Goal: Information Seeking & Learning: Learn about a topic

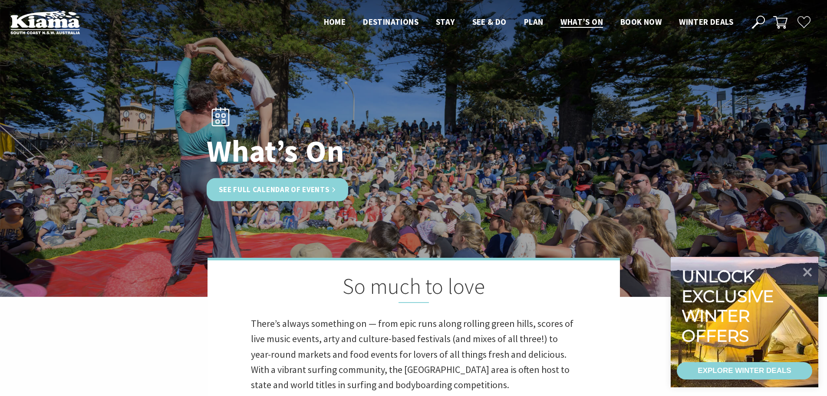
click at [287, 189] on link "See Full Calendar of Events" at bounding box center [278, 189] width 142 height 23
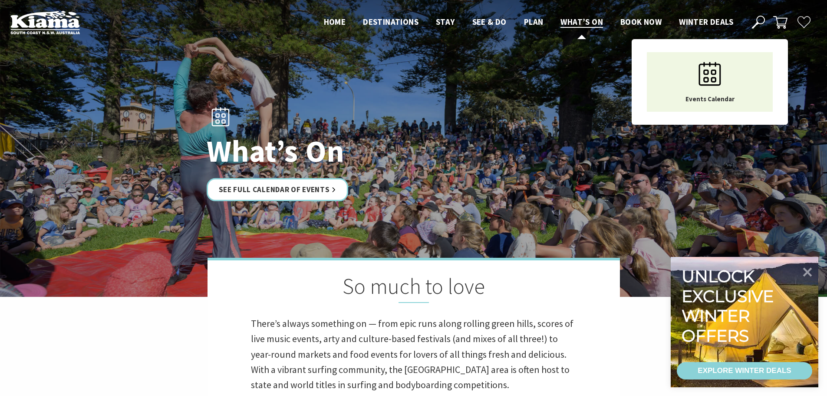
click at [574, 23] on span "What’s On" at bounding box center [582, 22] width 43 height 10
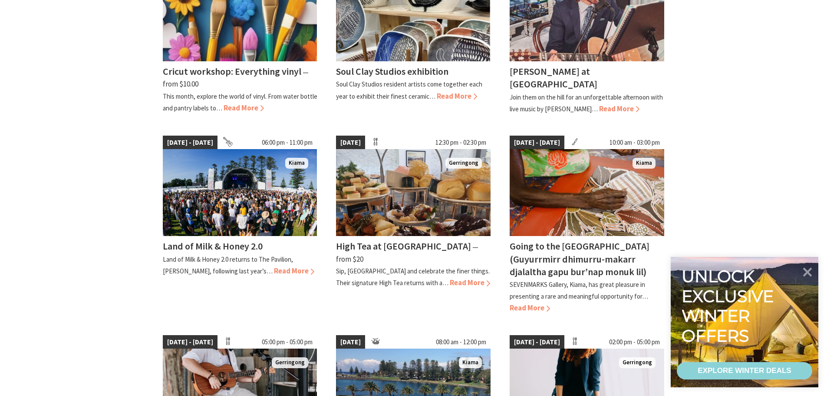
scroll to position [312, 0]
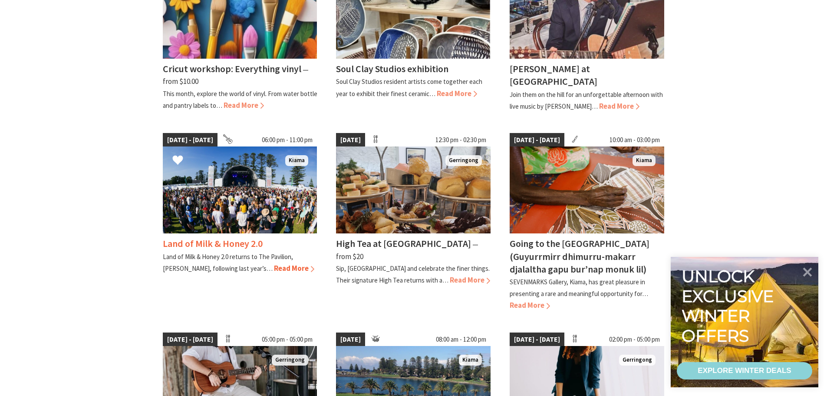
click at [206, 243] on h4 "Land of Milk & Honey 2.0" at bounding box center [213, 243] width 100 height 12
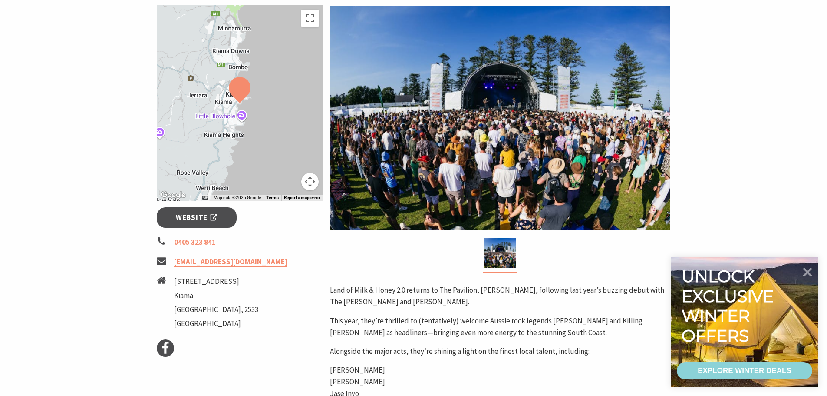
scroll to position [90, 0]
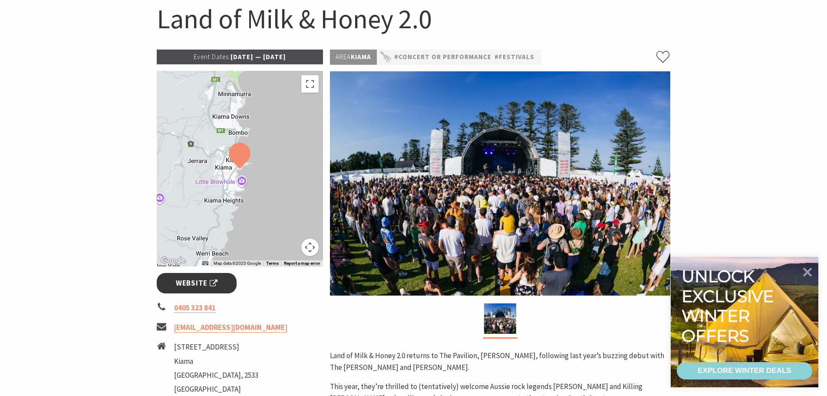
click at [195, 281] on span "Website" at bounding box center [197, 283] width 42 height 12
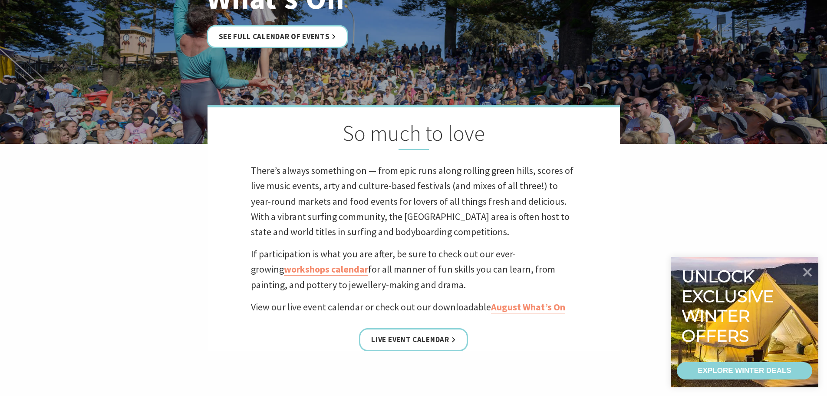
scroll to position [126, 0]
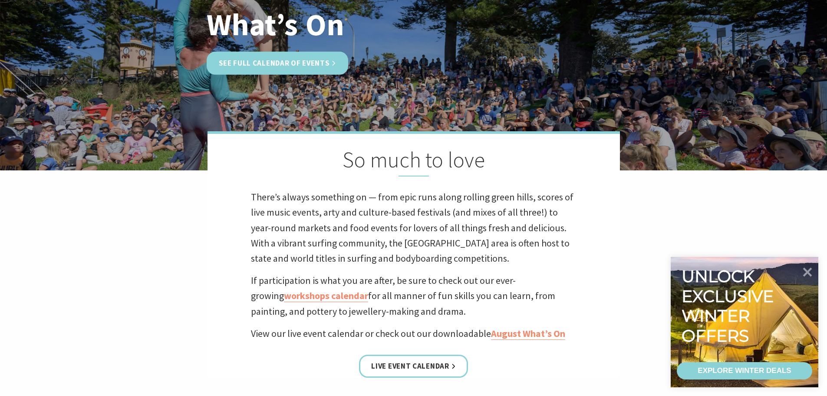
click at [296, 60] on link "See Full Calendar of Events" at bounding box center [278, 63] width 142 height 23
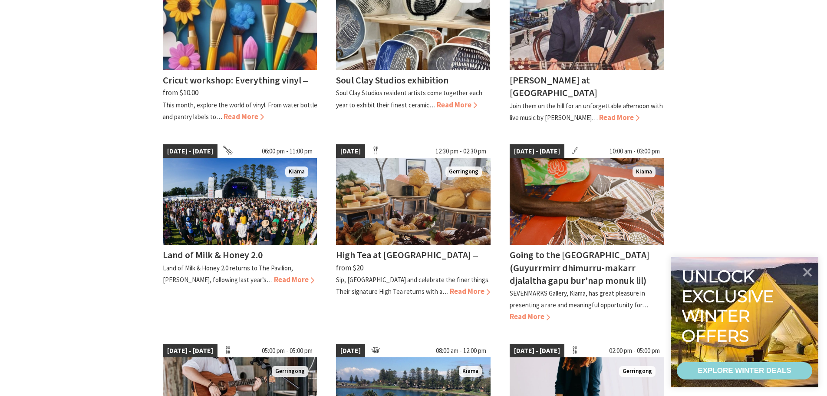
scroll to position [326, 0]
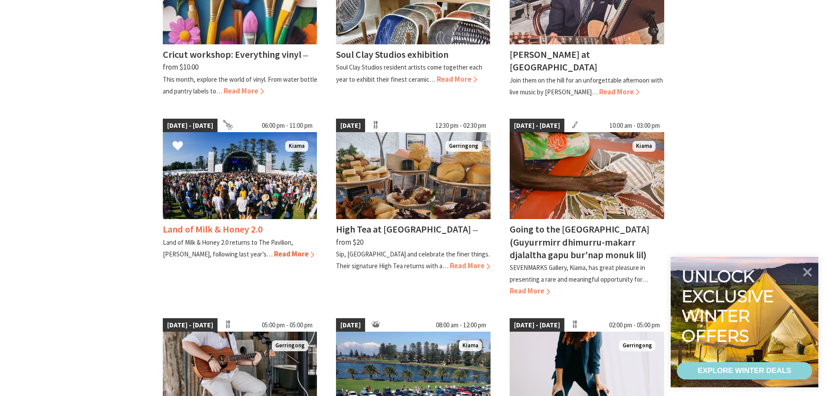
click at [274, 255] on span "Read More" at bounding box center [294, 254] width 40 height 10
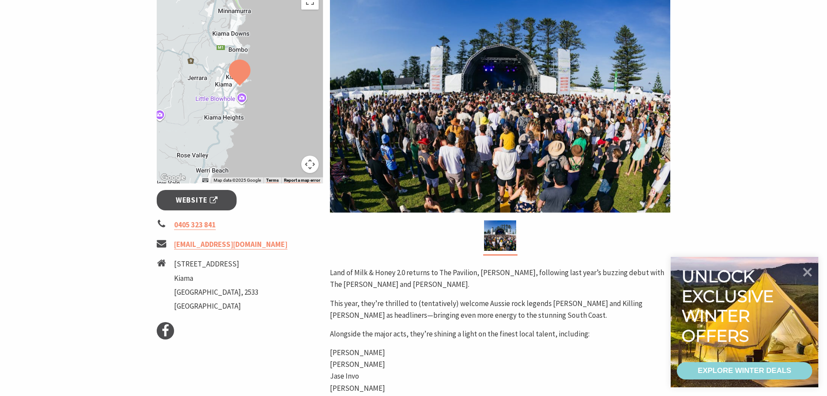
scroll to position [158, 0]
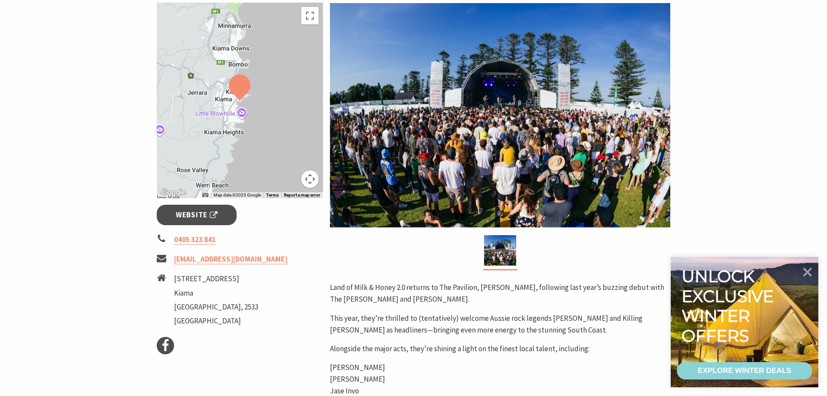
click at [215, 103] on div at bounding box center [240, 100] width 167 height 195
click at [238, 106] on div at bounding box center [240, 100] width 167 height 195
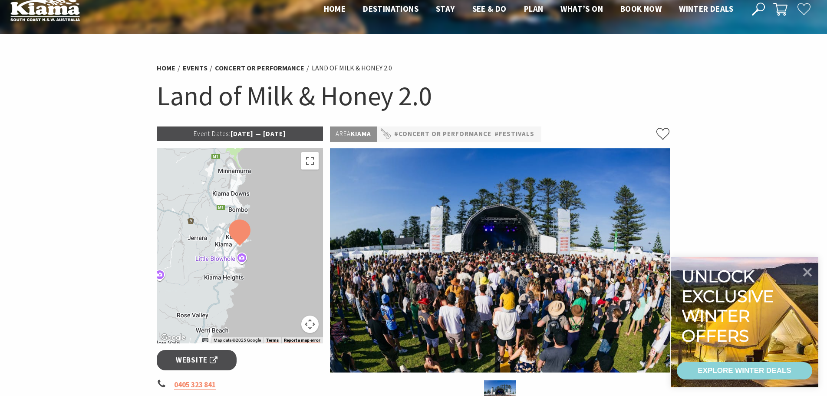
scroll to position [0, 0]
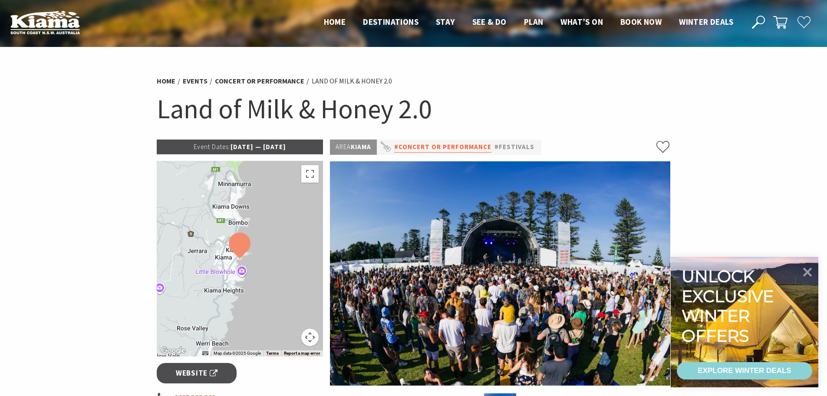
click at [458, 144] on link "#Concert or Performance" at bounding box center [442, 147] width 97 height 11
click at [213, 231] on div at bounding box center [240, 258] width 167 height 195
click at [310, 337] on button "Map camera controls" at bounding box center [309, 336] width 17 height 17
click at [287, 295] on button "Zoom in" at bounding box center [288, 293] width 17 height 17
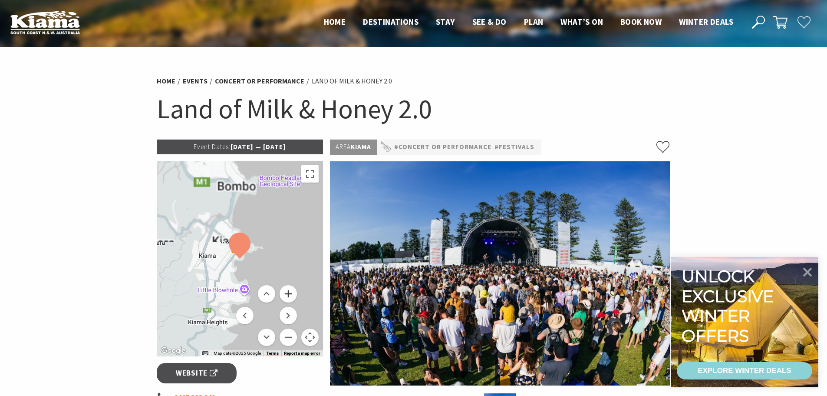
click at [287, 295] on button "Zoom in" at bounding box center [288, 293] width 17 height 17
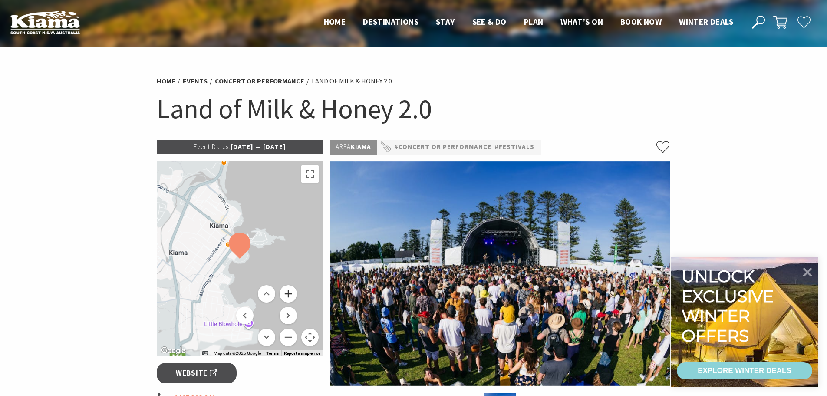
click at [287, 295] on button "Zoom in" at bounding box center [288, 293] width 17 height 17
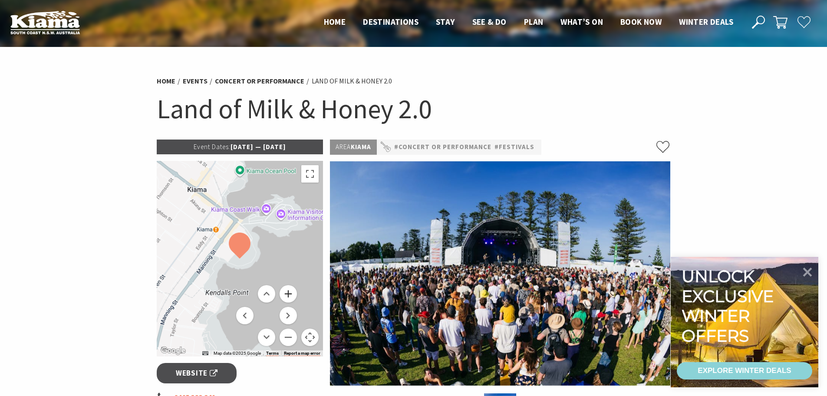
click at [287, 295] on button "Zoom in" at bounding box center [288, 293] width 17 height 17
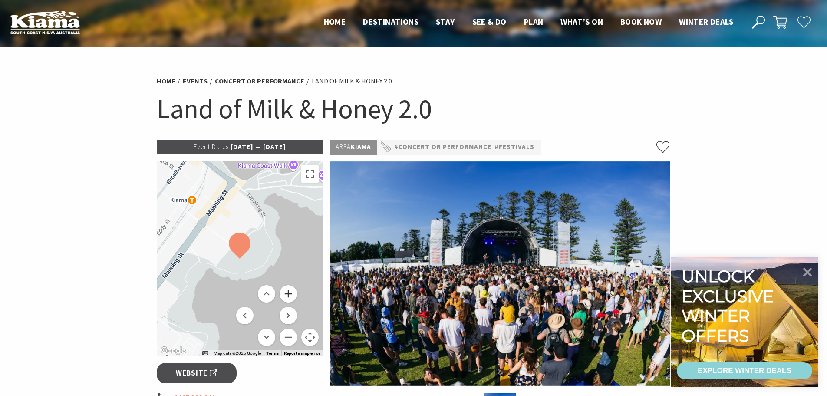
click at [287, 295] on button "Zoom in" at bounding box center [288, 293] width 17 height 17
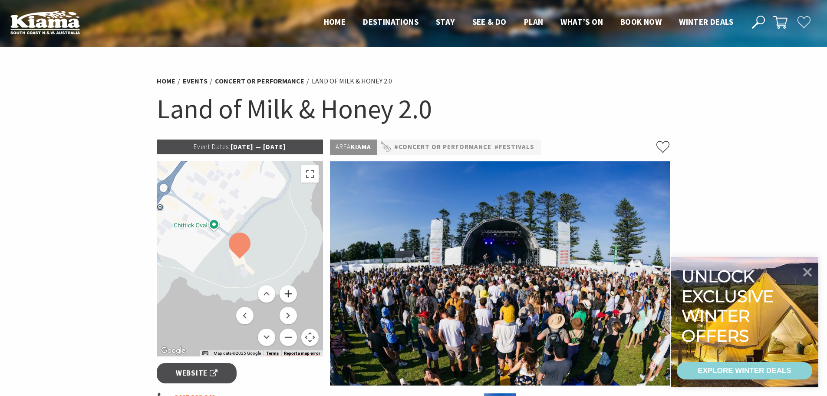
click at [287, 295] on button "Zoom in" at bounding box center [288, 293] width 17 height 17
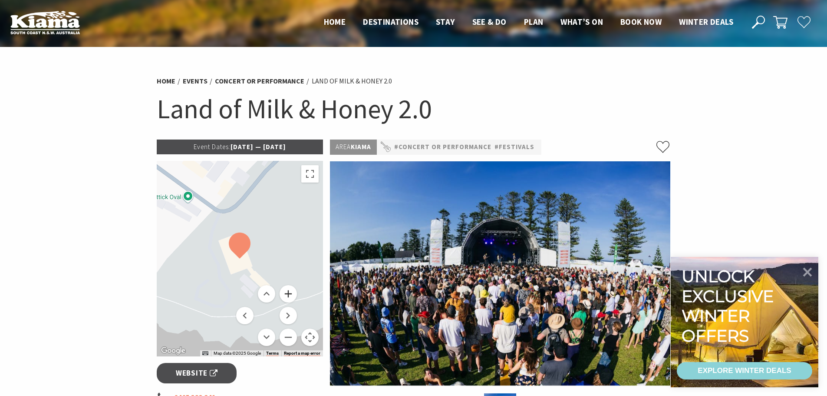
click at [287, 295] on button "Zoom in" at bounding box center [288, 293] width 17 height 17
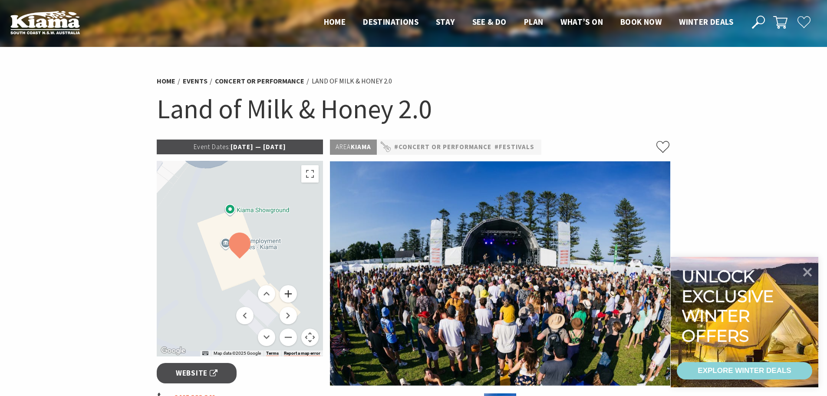
click at [287, 295] on button "Zoom in" at bounding box center [288, 293] width 17 height 17
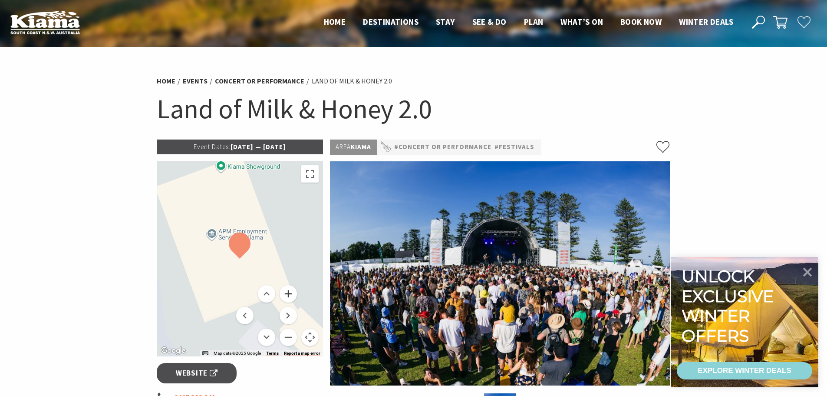
click at [287, 295] on button "Zoom in" at bounding box center [288, 293] width 17 height 17
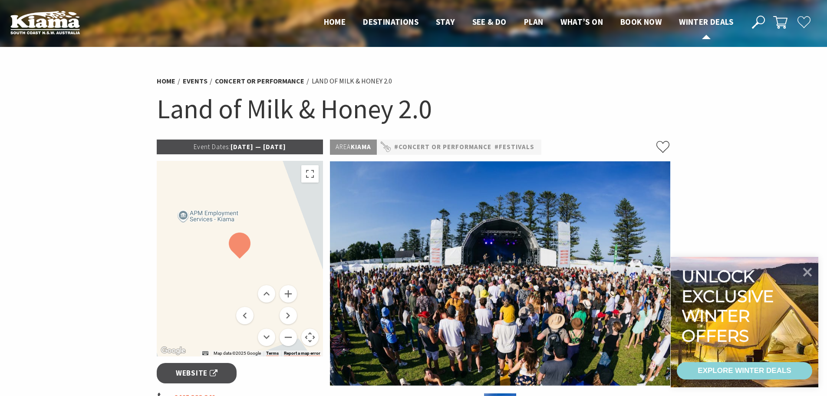
click at [697, 22] on span "Winter Deals" at bounding box center [706, 22] width 54 height 10
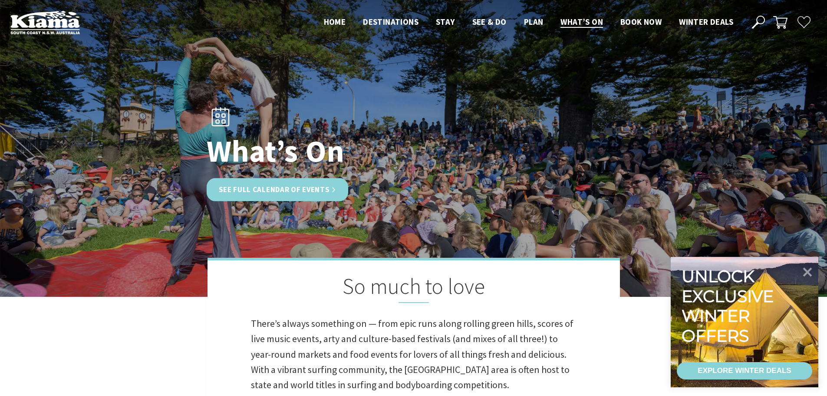
click at [311, 188] on link "See Full Calendar of Events" at bounding box center [278, 189] width 142 height 23
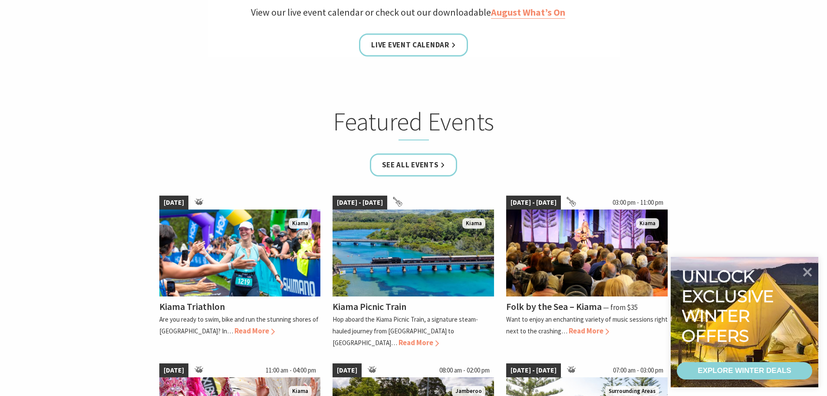
scroll to position [395, 0]
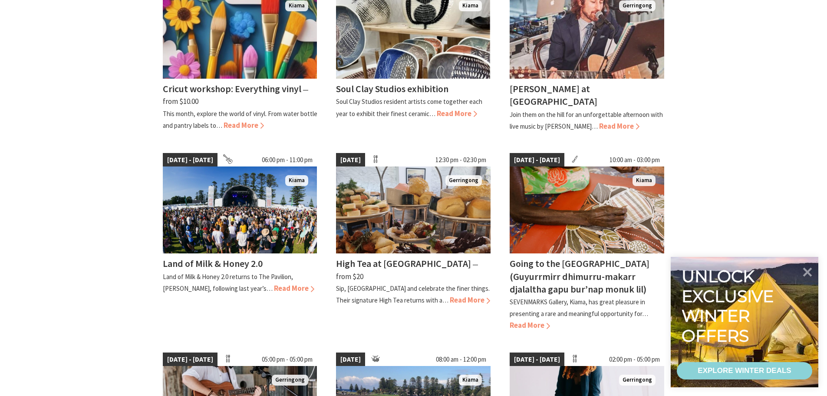
scroll to position [309, 0]
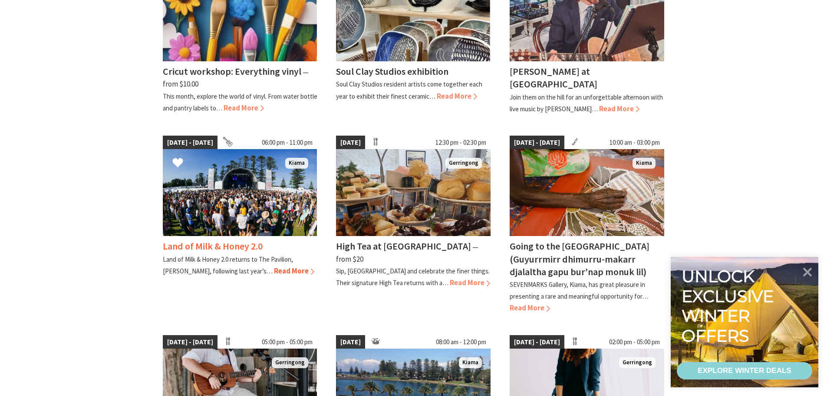
click at [257, 195] on img at bounding box center [240, 192] width 155 height 87
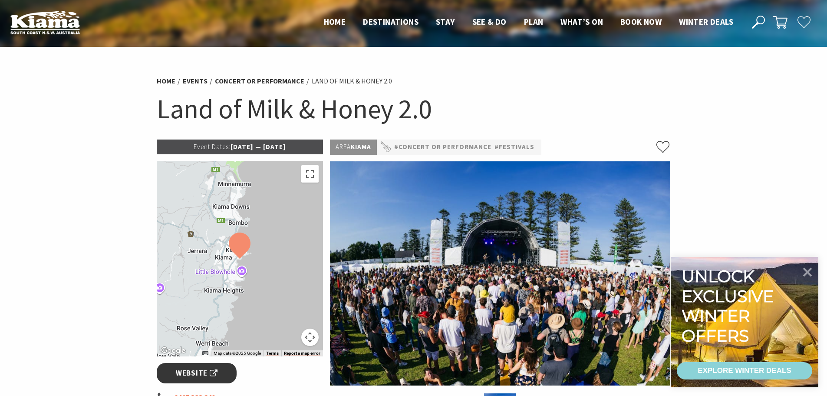
click at [193, 376] on span "Website" at bounding box center [197, 373] width 42 height 12
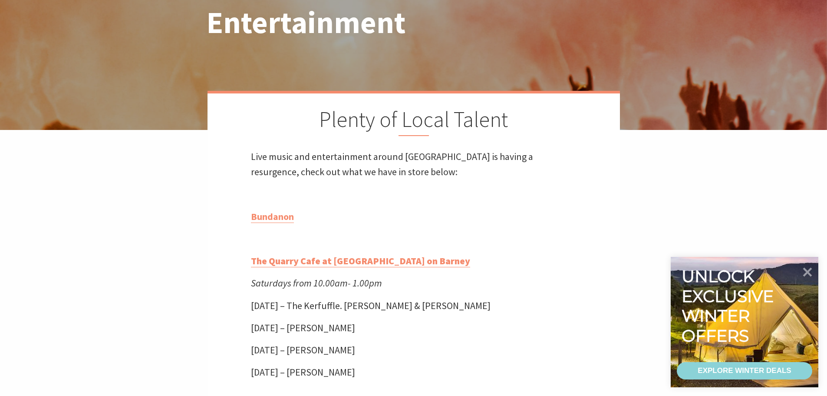
scroll to position [67, 0]
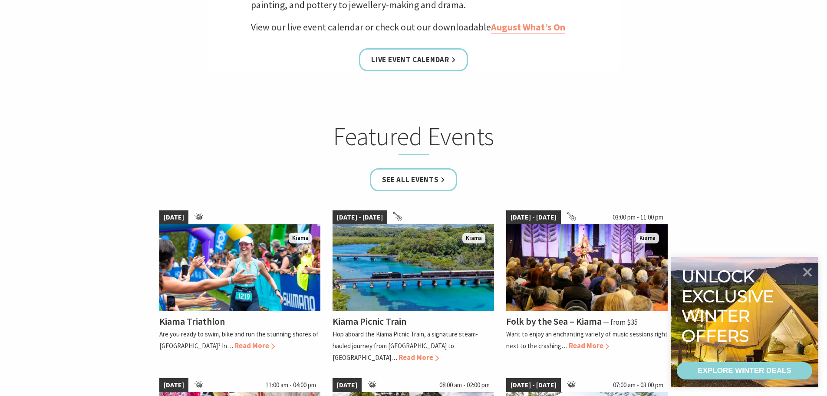
scroll to position [402, 0]
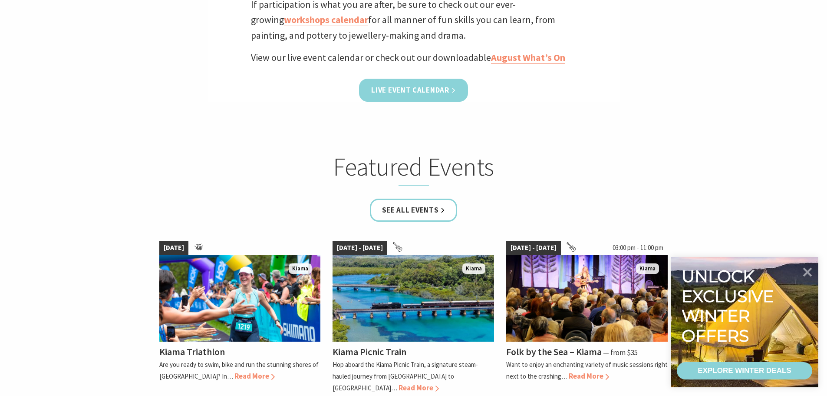
click at [419, 87] on link "Live Event Calendar" at bounding box center [413, 90] width 109 height 23
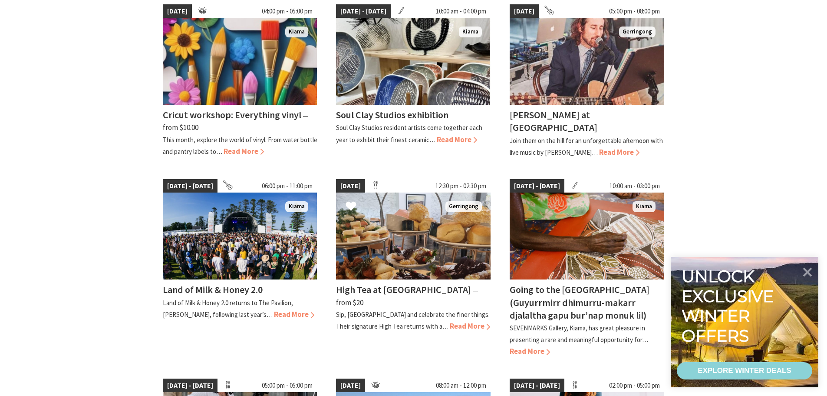
scroll to position [271, 0]
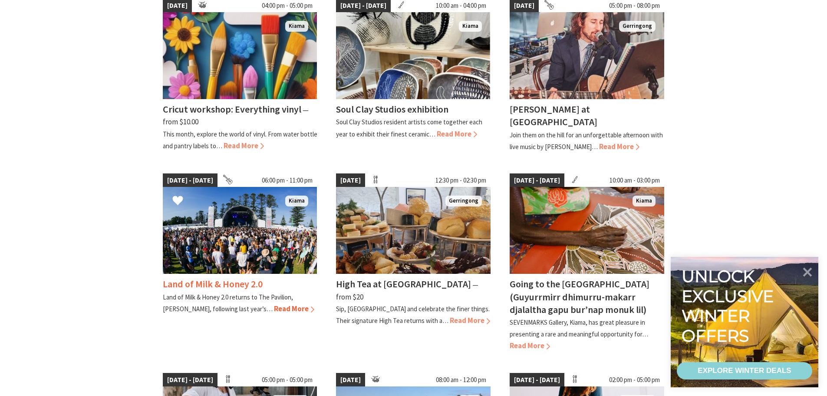
click at [233, 236] on img at bounding box center [240, 230] width 155 height 87
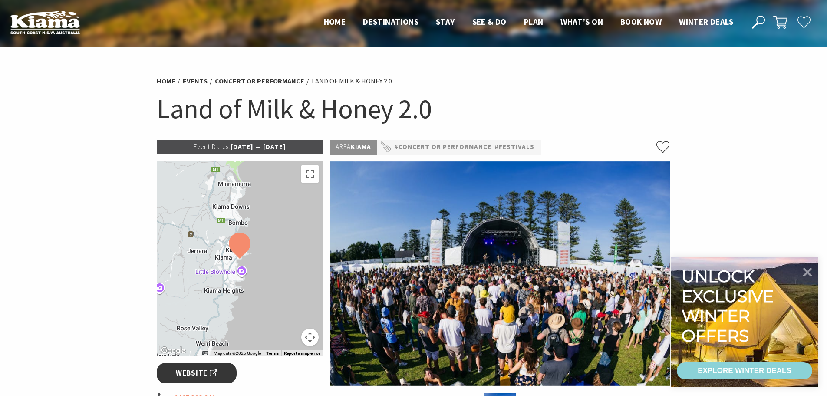
click at [198, 370] on span "Website" at bounding box center [197, 373] width 42 height 12
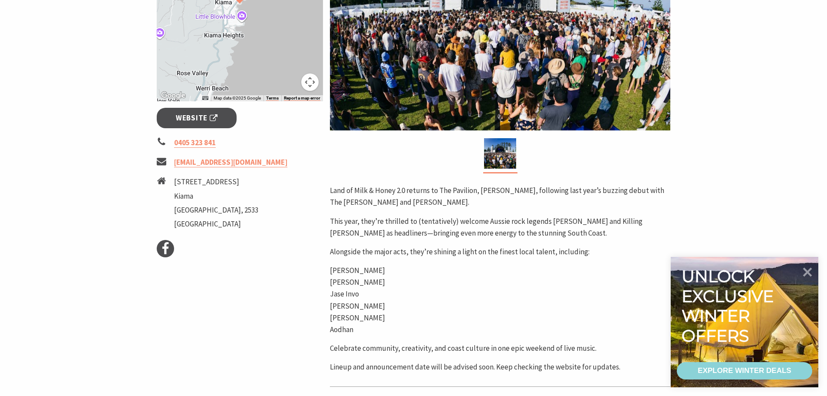
scroll to position [261, 0]
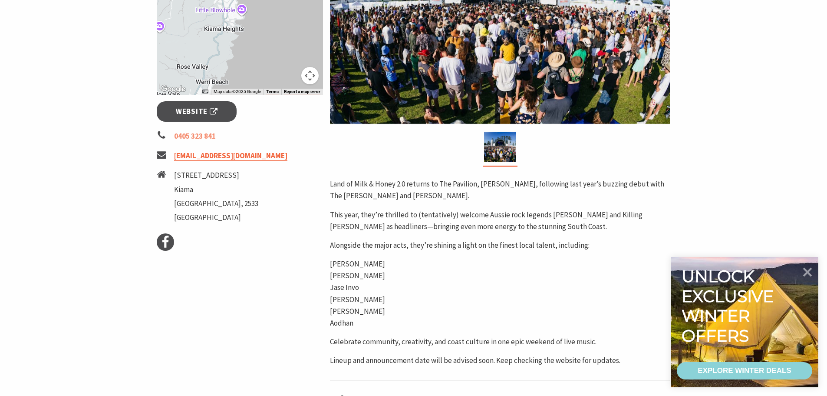
click at [185, 154] on link "[EMAIL_ADDRESS][DOMAIN_NAME]" at bounding box center [230, 156] width 113 height 10
